Goal: Task Accomplishment & Management: Complete application form

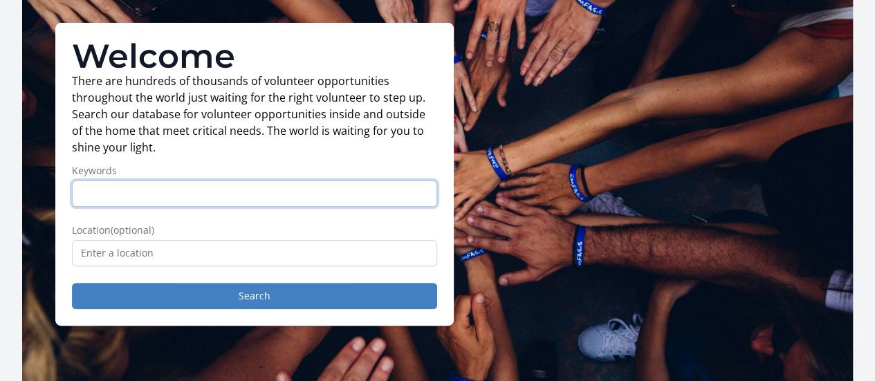
scroll to position [69, 0]
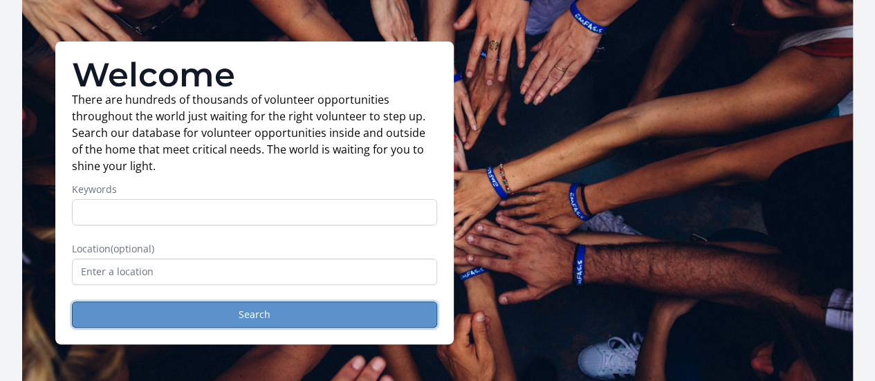
click at [271, 320] on button "Search" at bounding box center [254, 315] width 365 height 26
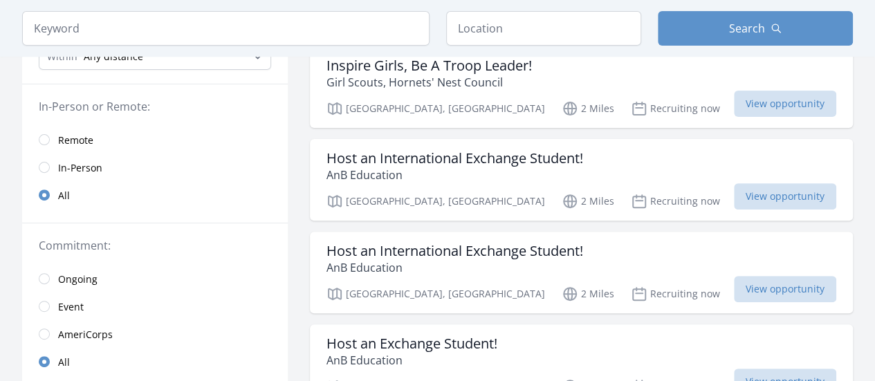
scroll to position [138, 0]
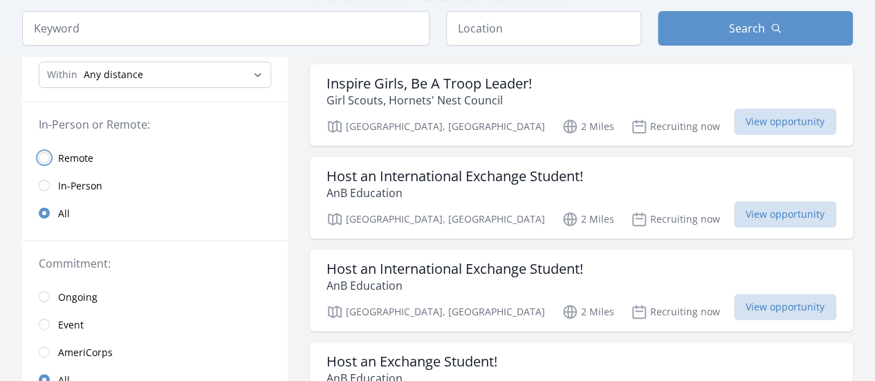
click at [39, 157] on input "radio" at bounding box center [44, 157] width 11 height 11
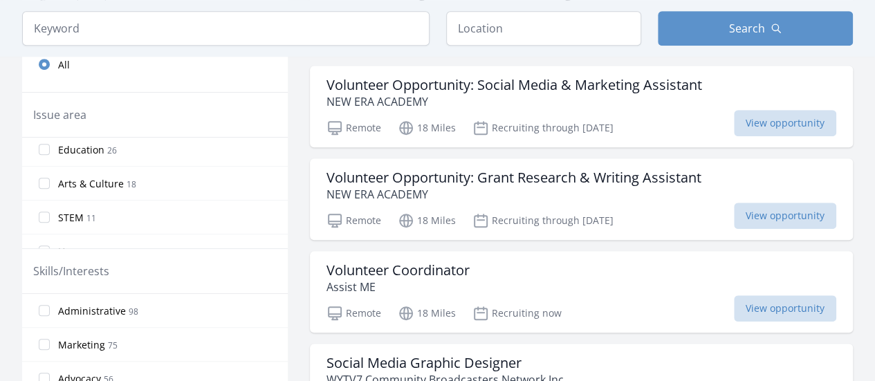
scroll to position [82, 0]
click at [43, 171] on input "Arts & Culture 18" at bounding box center [44, 173] width 11 height 11
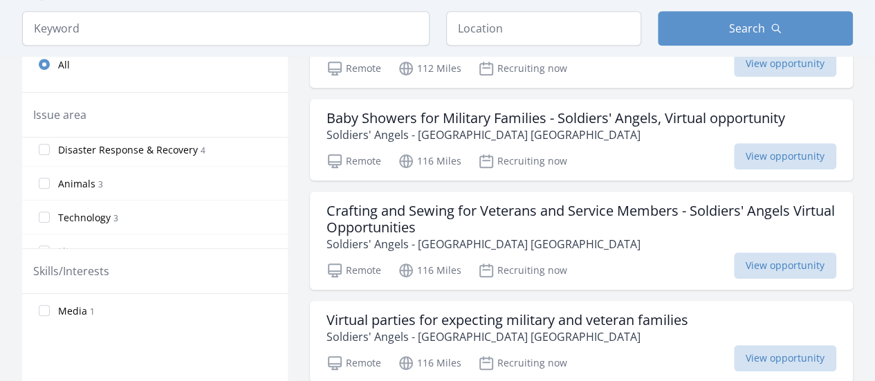
scroll to position [259, 0]
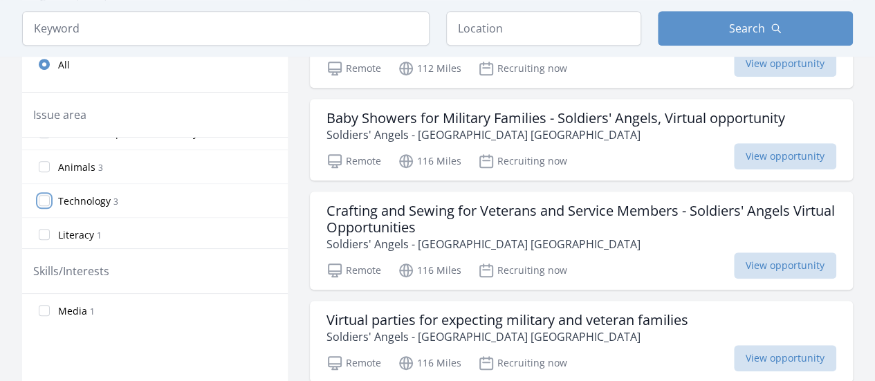
click at [44, 195] on input "Technology 3" at bounding box center [44, 200] width 11 height 11
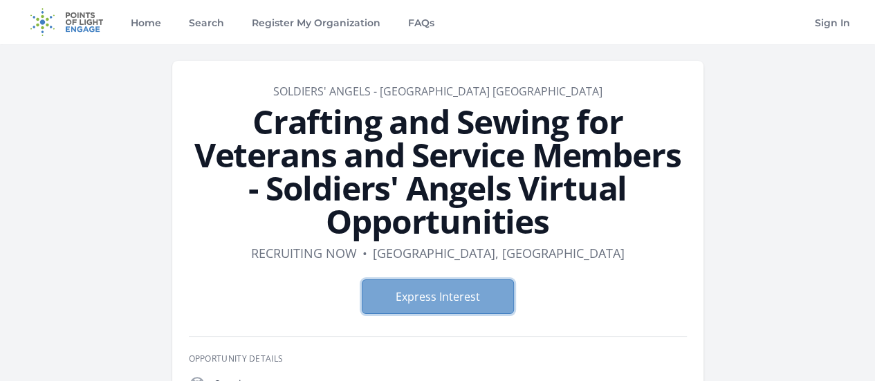
click at [434, 279] on button "Express Interest" at bounding box center [438, 296] width 152 height 35
